Goal: Register for event/course

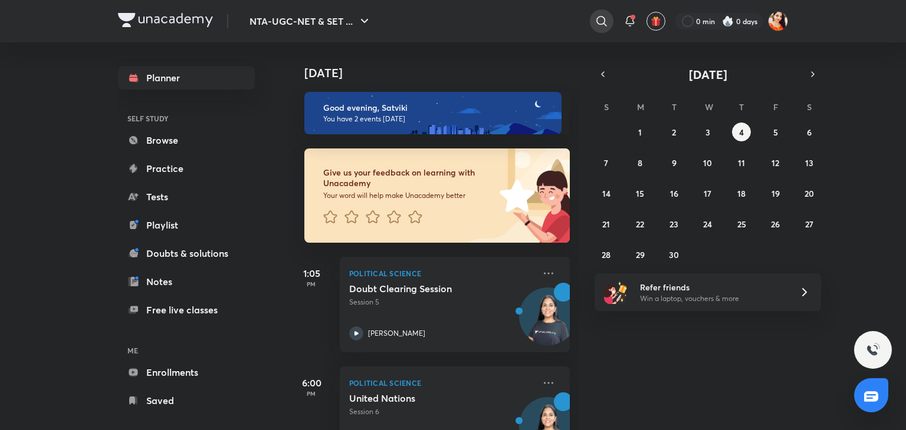
click at [606, 15] on icon at bounding box center [601, 21] width 14 height 14
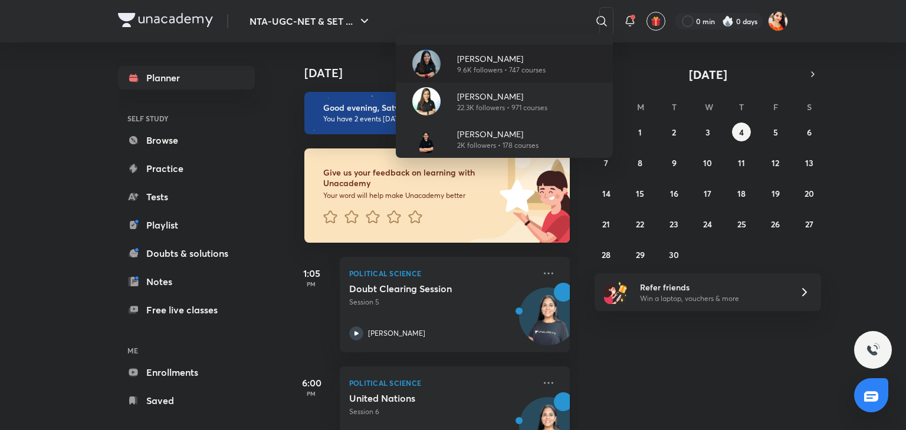
click at [484, 68] on p "9.6K followers • 747 courses" at bounding box center [501, 70] width 88 height 11
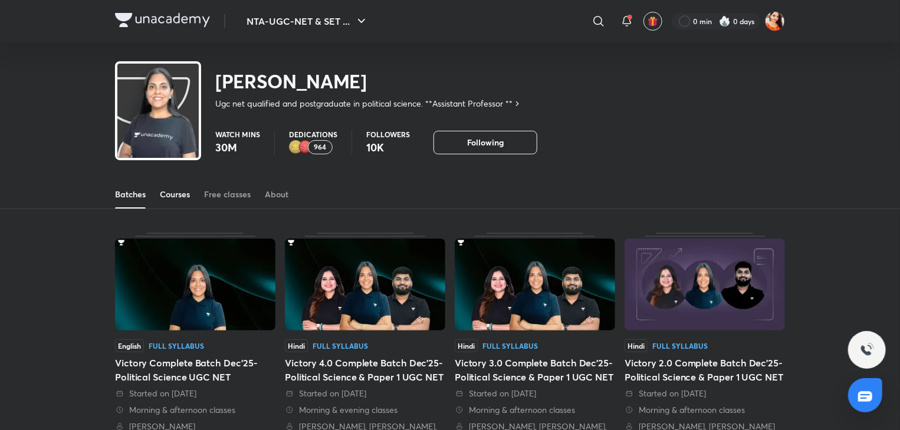
click at [177, 193] on div "Courses" at bounding box center [175, 195] width 30 height 12
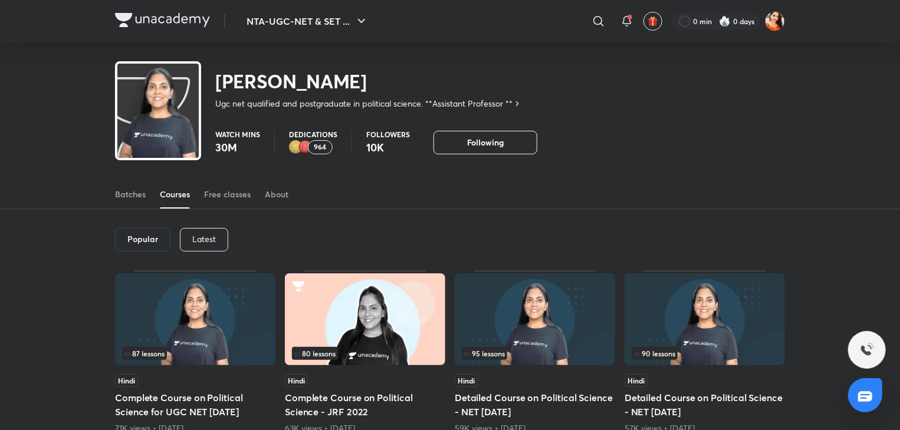
click at [215, 235] on div "Latest" at bounding box center [204, 240] width 48 height 24
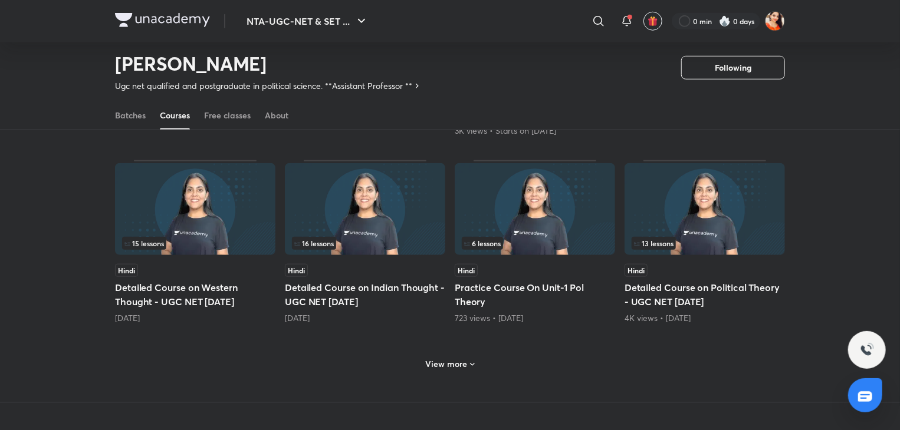
scroll to position [493, 0]
click at [446, 359] on h6 "View more" at bounding box center [447, 365] width 42 height 12
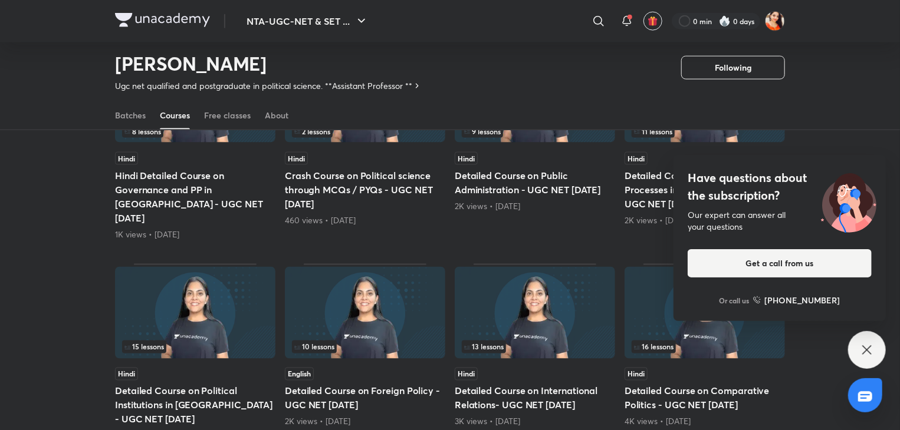
scroll to position [835, 0]
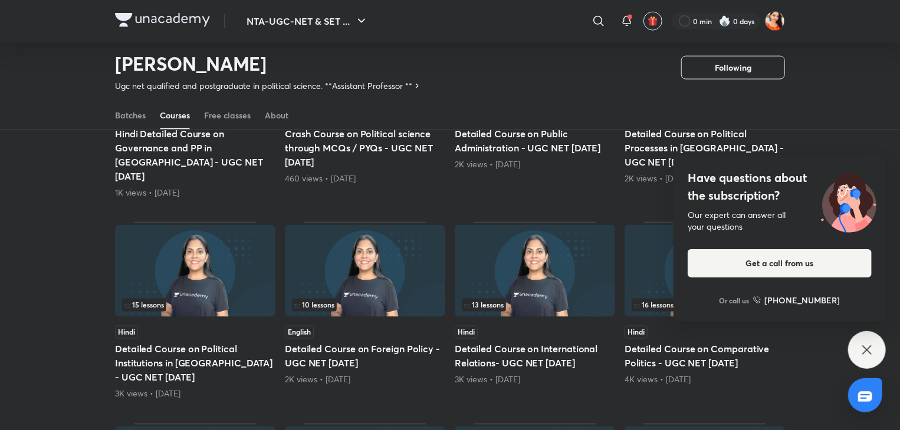
click at [865, 343] on icon at bounding box center [867, 350] width 14 height 14
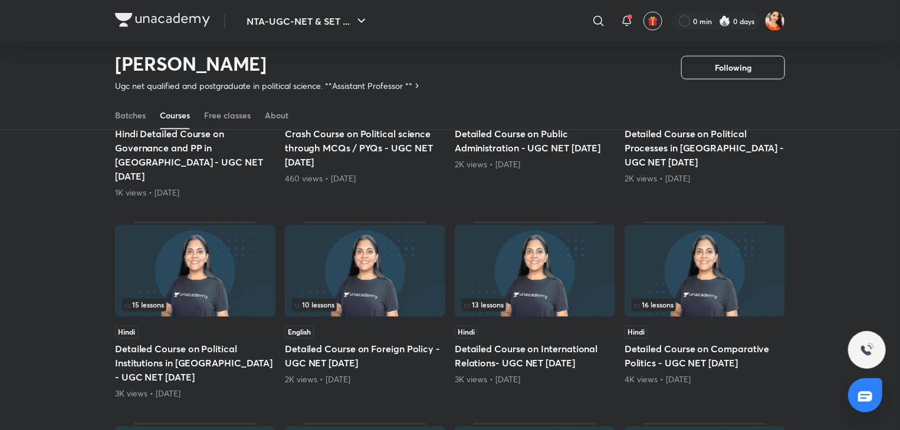
click at [542, 235] on img at bounding box center [535, 271] width 160 height 92
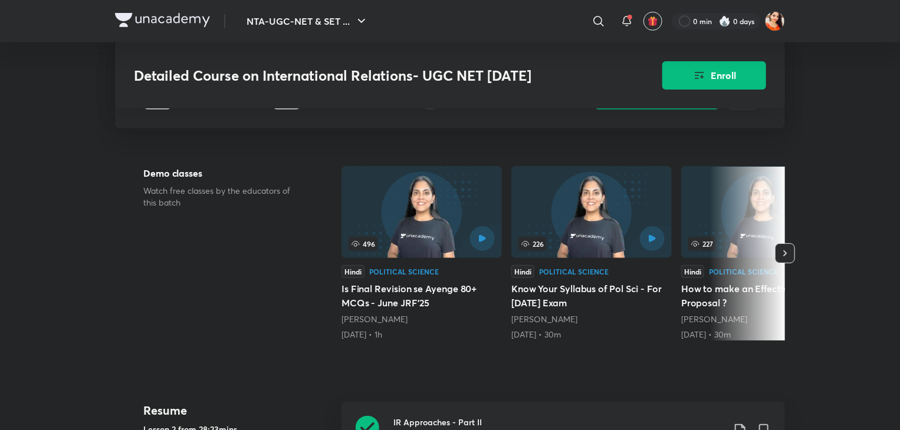
scroll to position [459, 0]
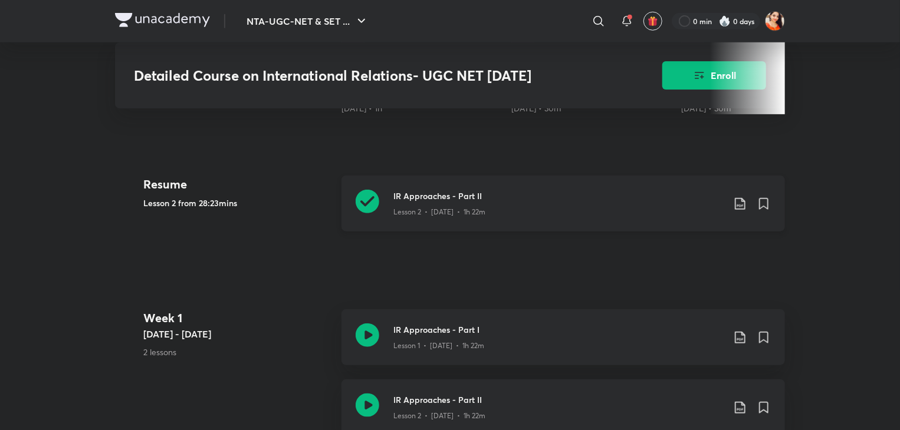
click at [368, 212] on icon at bounding box center [368, 202] width 24 height 24
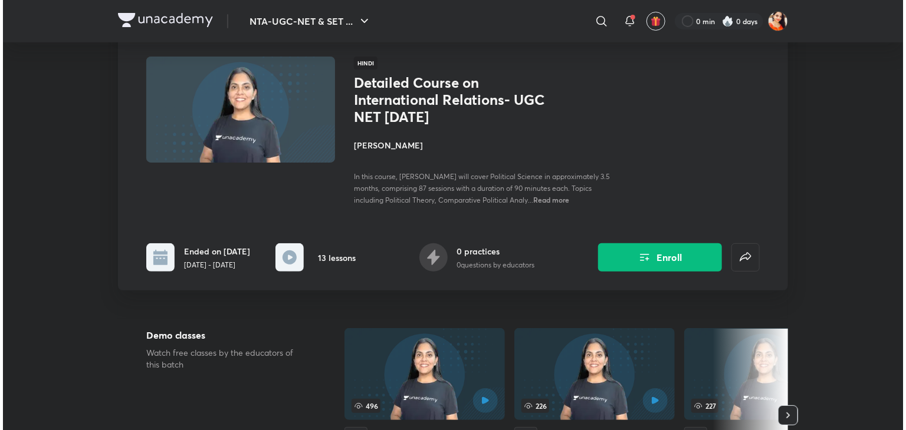
scroll to position [71, 0]
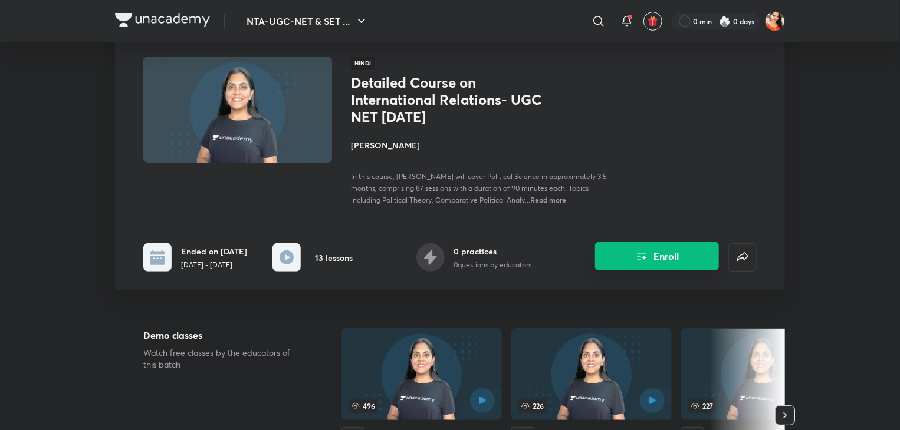
click at [652, 260] on button "Enroll" at bounding box center [657, 256] width 124 height 28
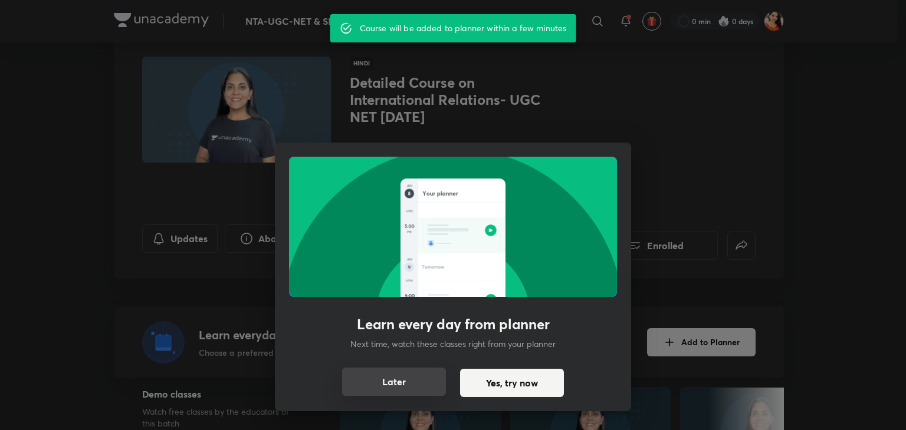
click at [400, 389] on button "Later" at bounding box center [394, 382] width 104 height 28
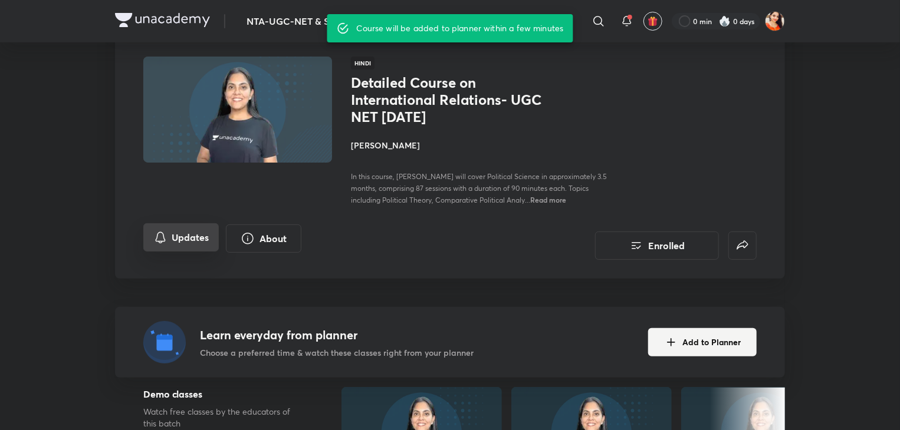
click at [193, 234] on button "Updates" at bounding box center [180, 237] width 75 height 28
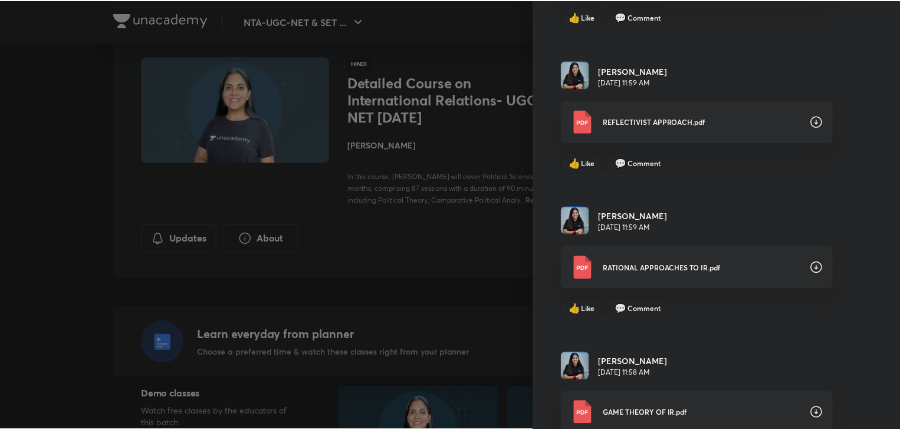
scroll to position [1311, 0]
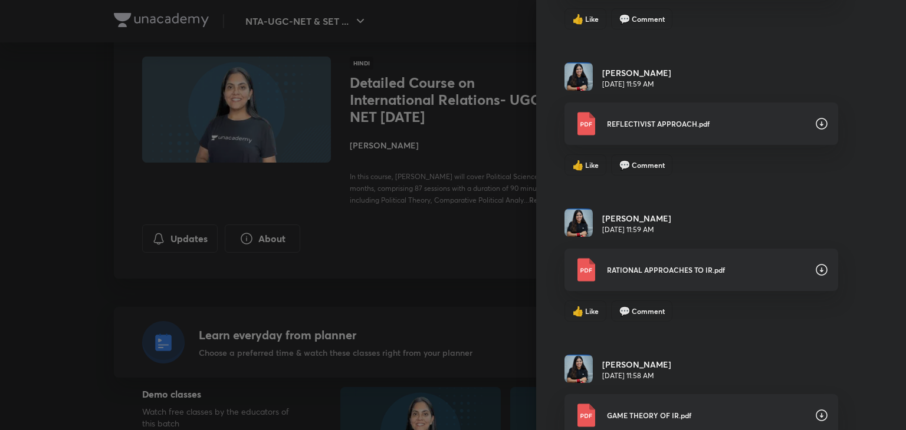
click at [814, 265] on icon at bounding box center [821, 270] width 14 height 14
click at [14, 228] on div at bounding box center [453, 215] width 906 height 430
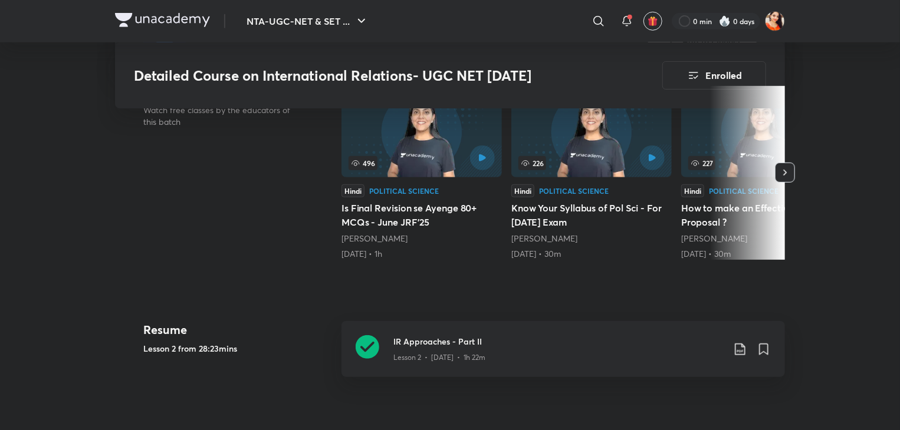
scroll to position [372, 0]
click at [371, 343] on icon at bounding box center [368, 348] width 24 height 24
